Goal: Information Seeking & Learning: Learn about a topic

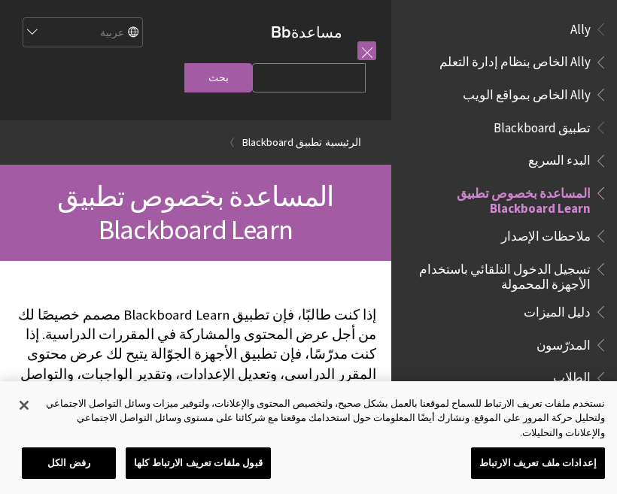
scroll to position [156, 0]
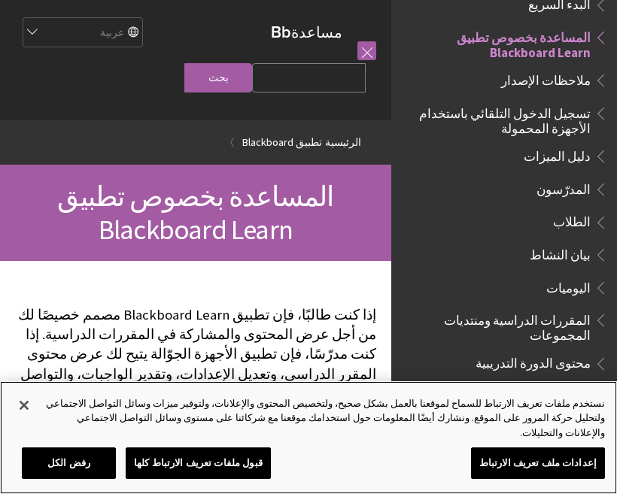
click at [33, 419] on button "إغلاق" at bounding box center [24, 405] width 33 height 33
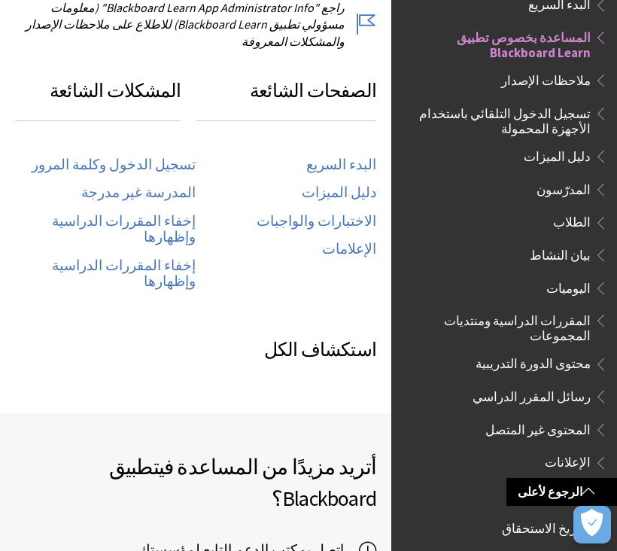
scroll to position [795, 0]
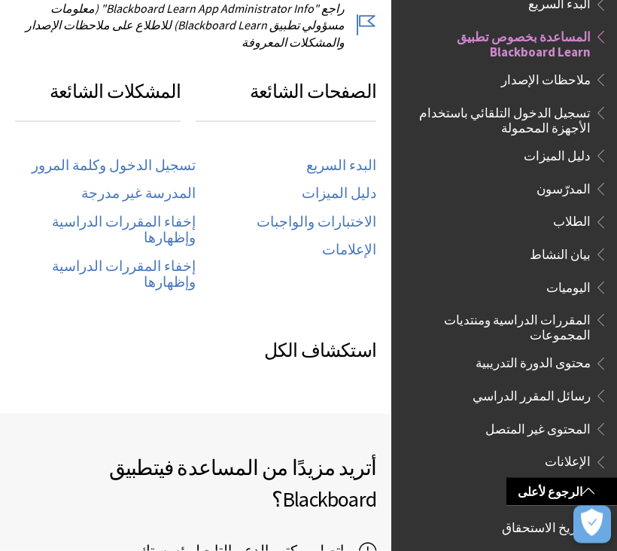
click at [167, 157] on link "تسجيل الدخول وكلمة المرور" at bounding box center [114, 165] width 164 height 17
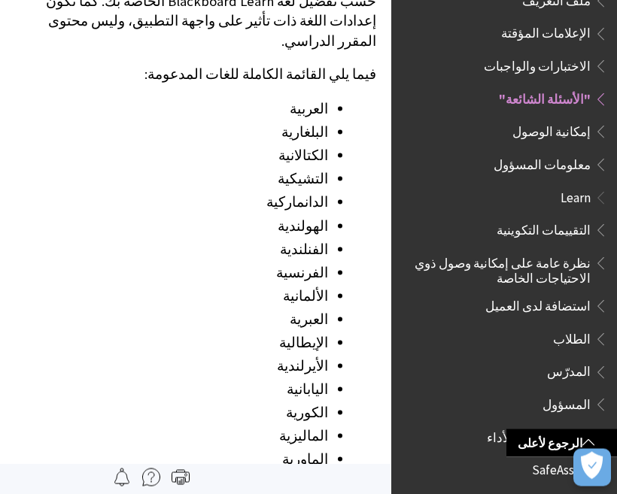
scroll to position [1805, 0]
